Goal: Find specific page/section: Find specific page/section

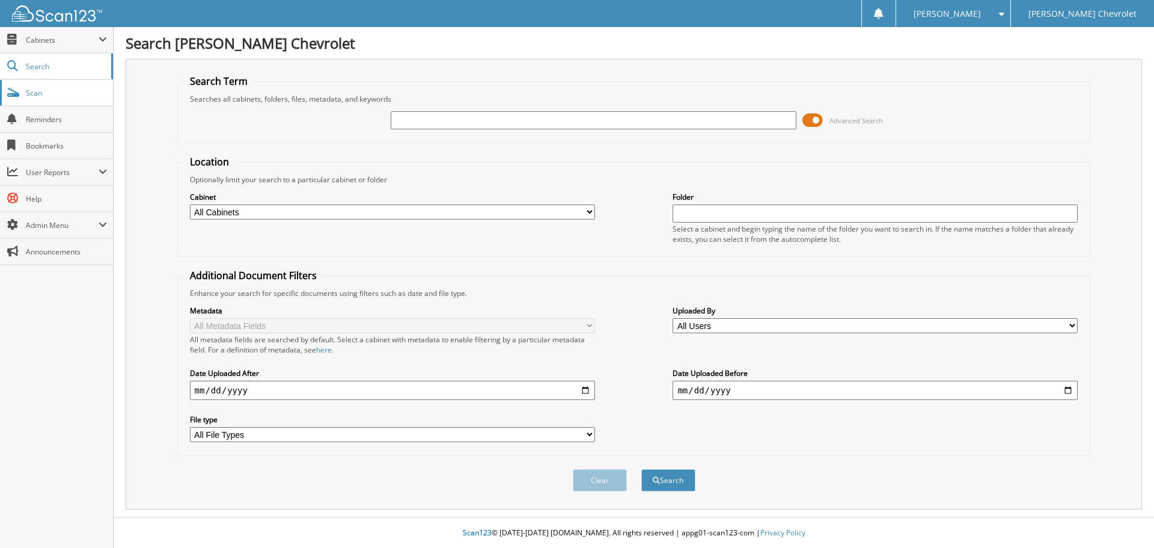
click at [43, 93] on span "Scan" at bounding box center [66, 93] width 81 height 10
type input "GATEWAY"
click at [641, 469] on button "Search" at bounding box center [668, 480] width 54 height 22
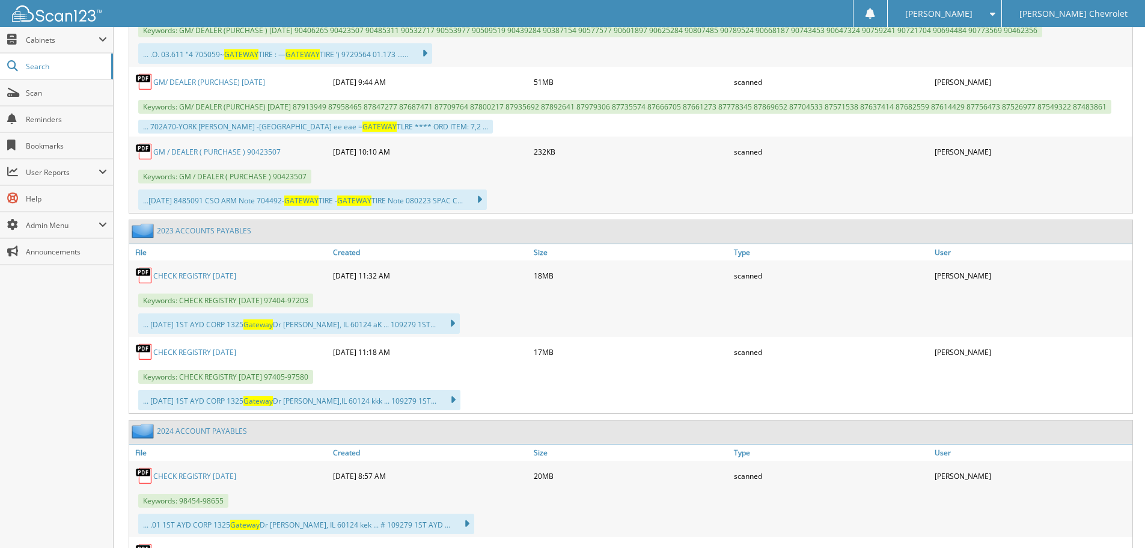
scroll to position [721, 0]
